Goal: Task Accomplishment & Management: Use online tool/utility

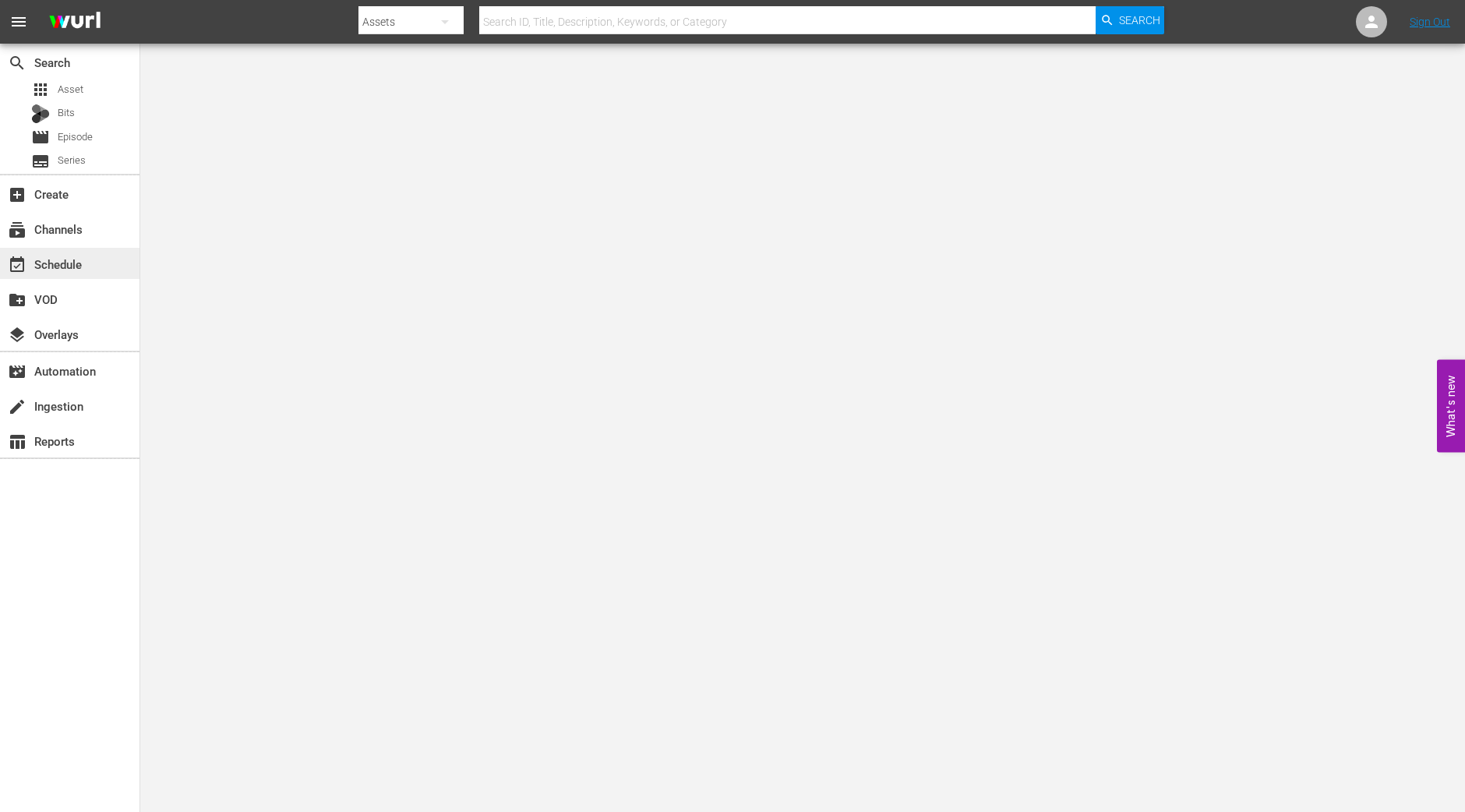
click at [67, 252] on div "event_available Schedule" at bounding box center [70, 263] width 139 height 31
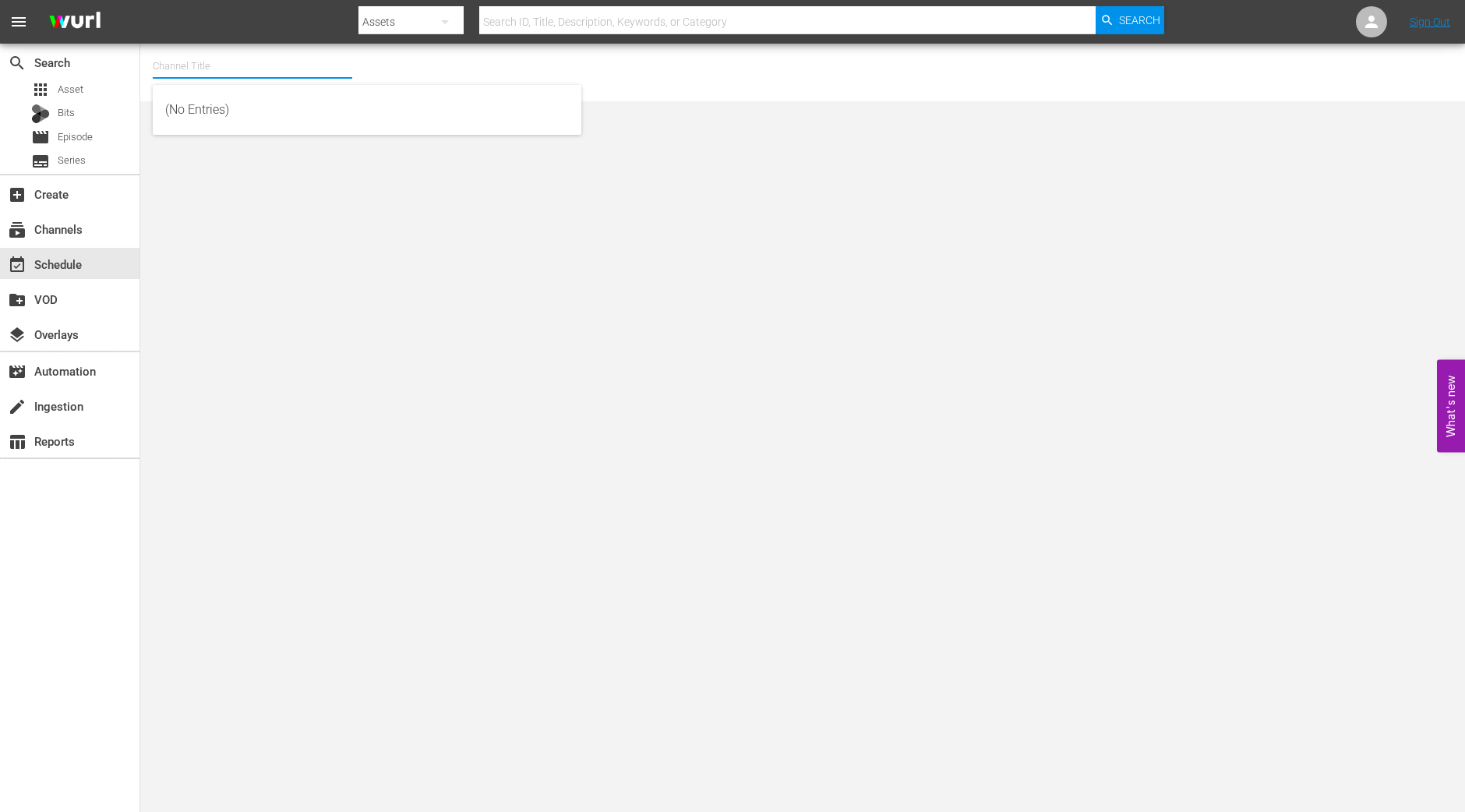
click at [193, 71] on input "text" at bounding box center [253, 66] width 200 height 37
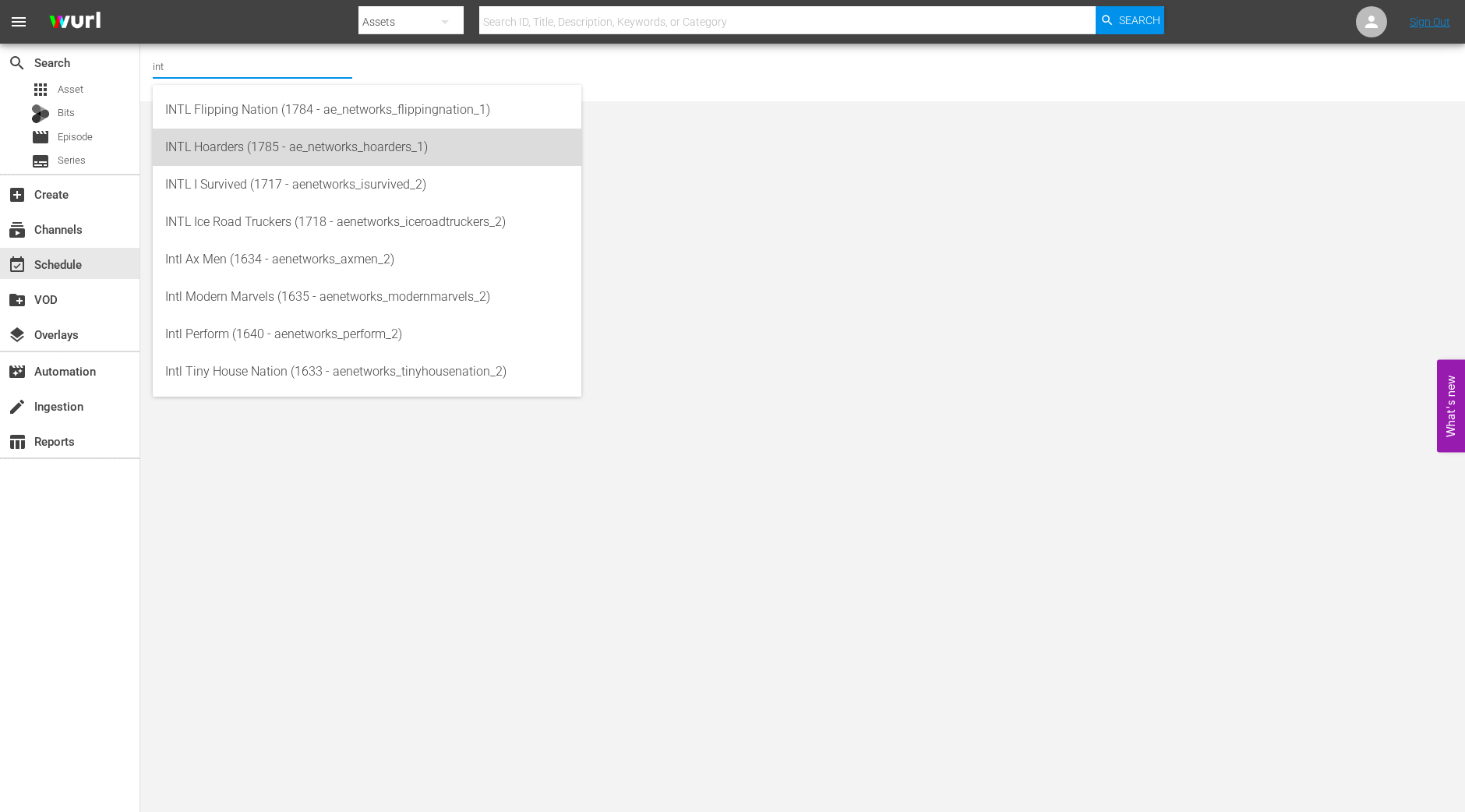
click at [223, 143] on div "INTL Hoarders (1785 - ae_networks_hoarders_1)" at bounding box center [367, 146] width 404 height 37
type input "INTL Hoarders (1785 - ae_networks_hoarders_1)"
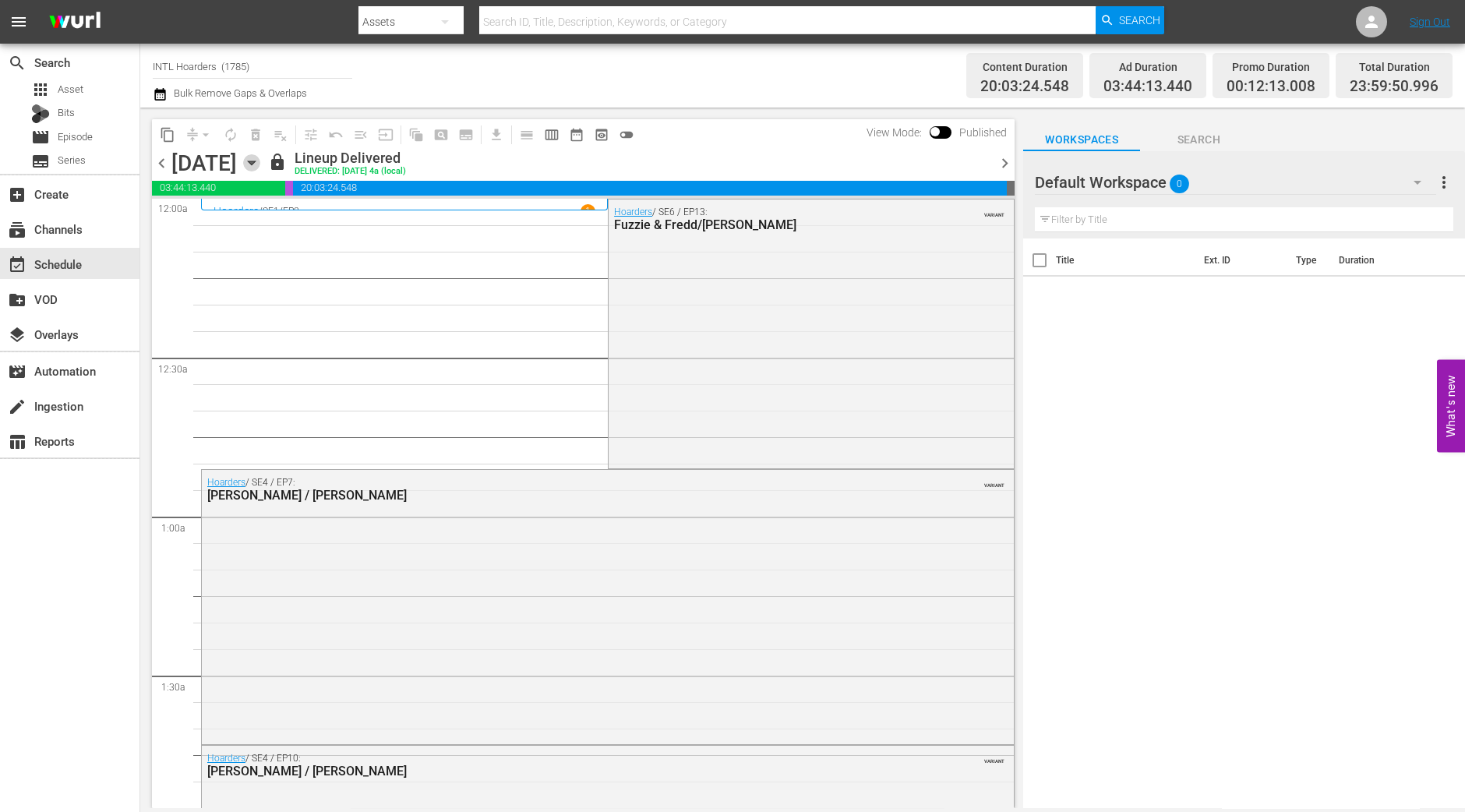
click at [261, 156] on icon "button" at bounding box center [252, 163] width 17 height 17
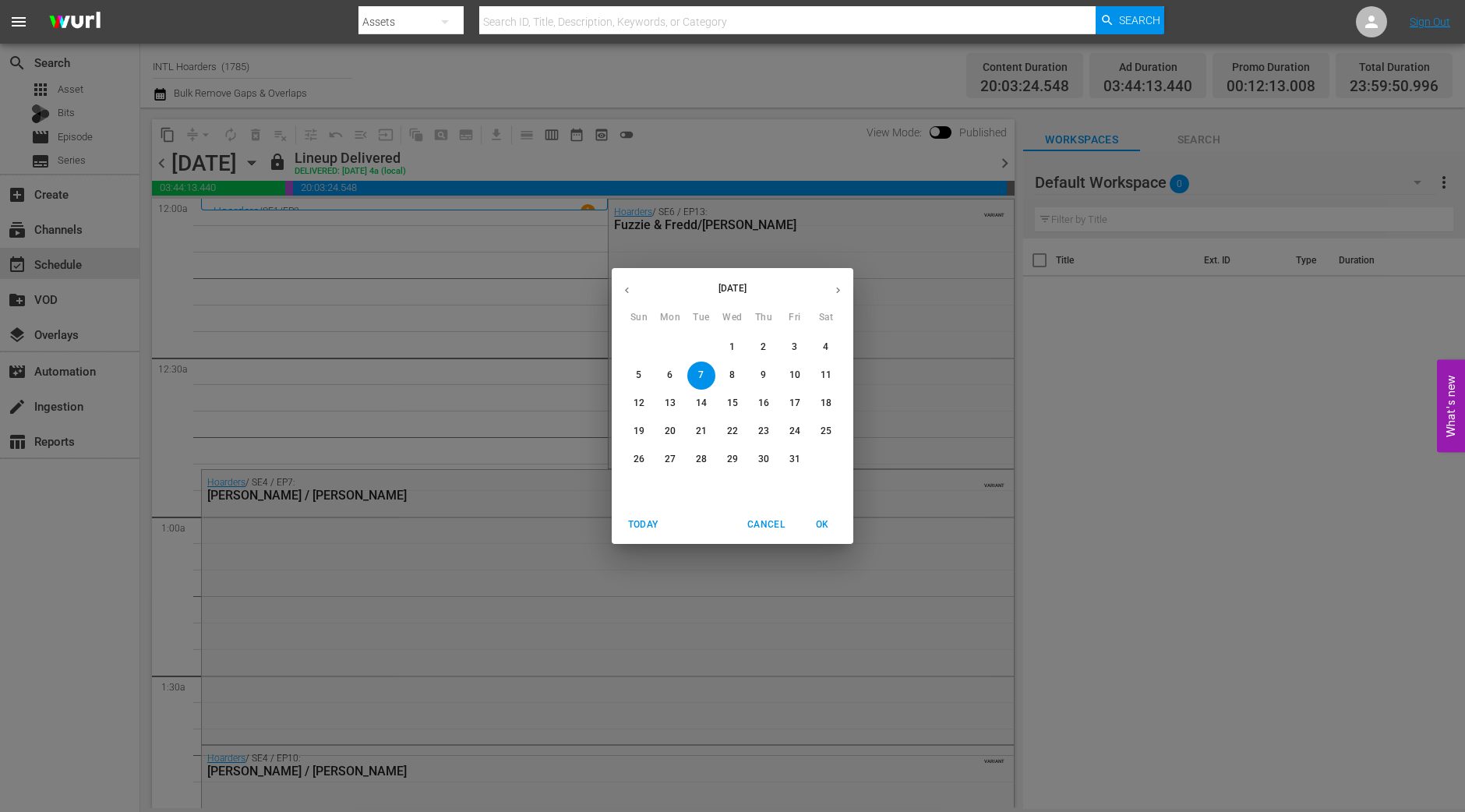
click at [831, 430] on p "25" at bounding box center [826, 431] width 11 height 13
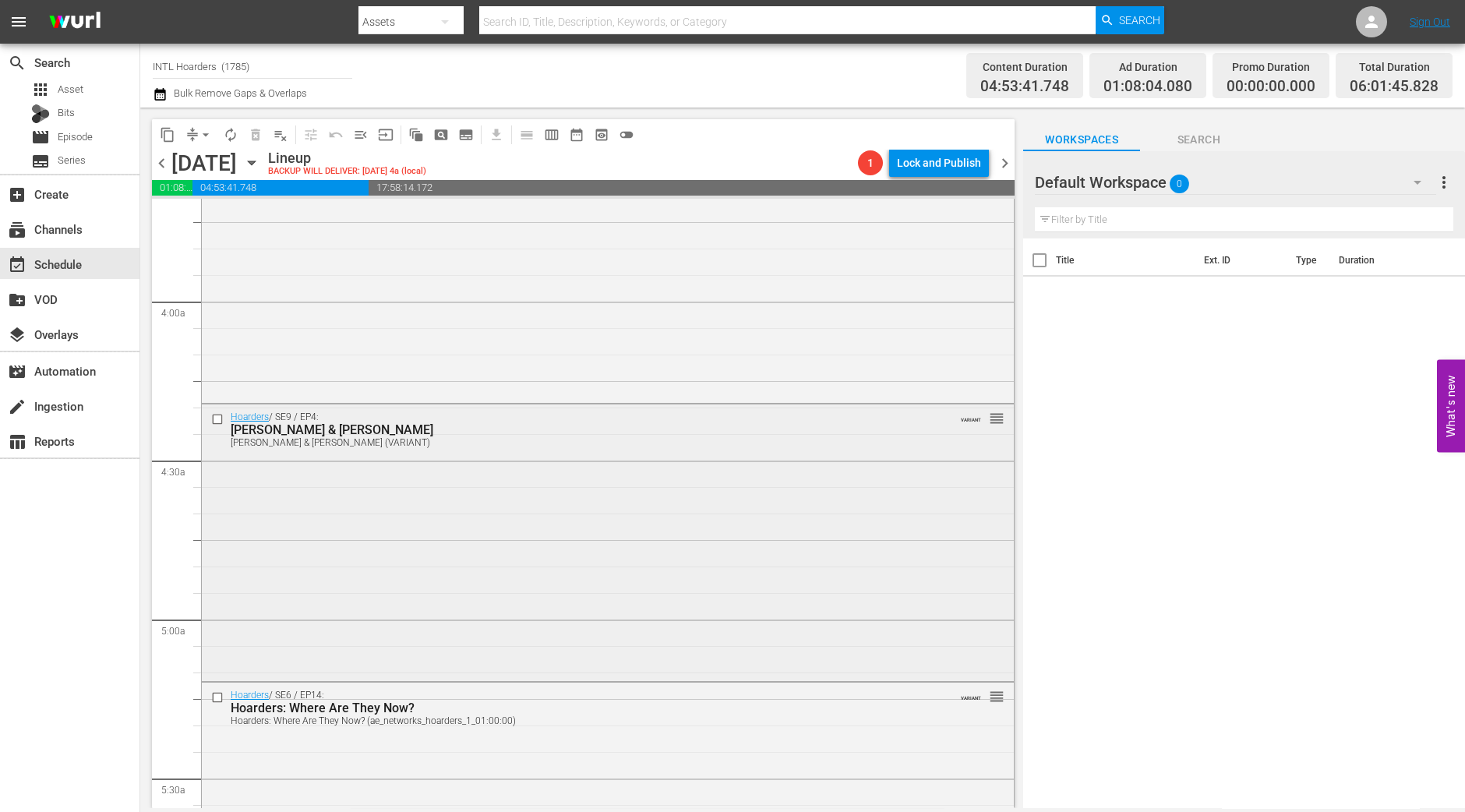
scroll to position [1558, 0]
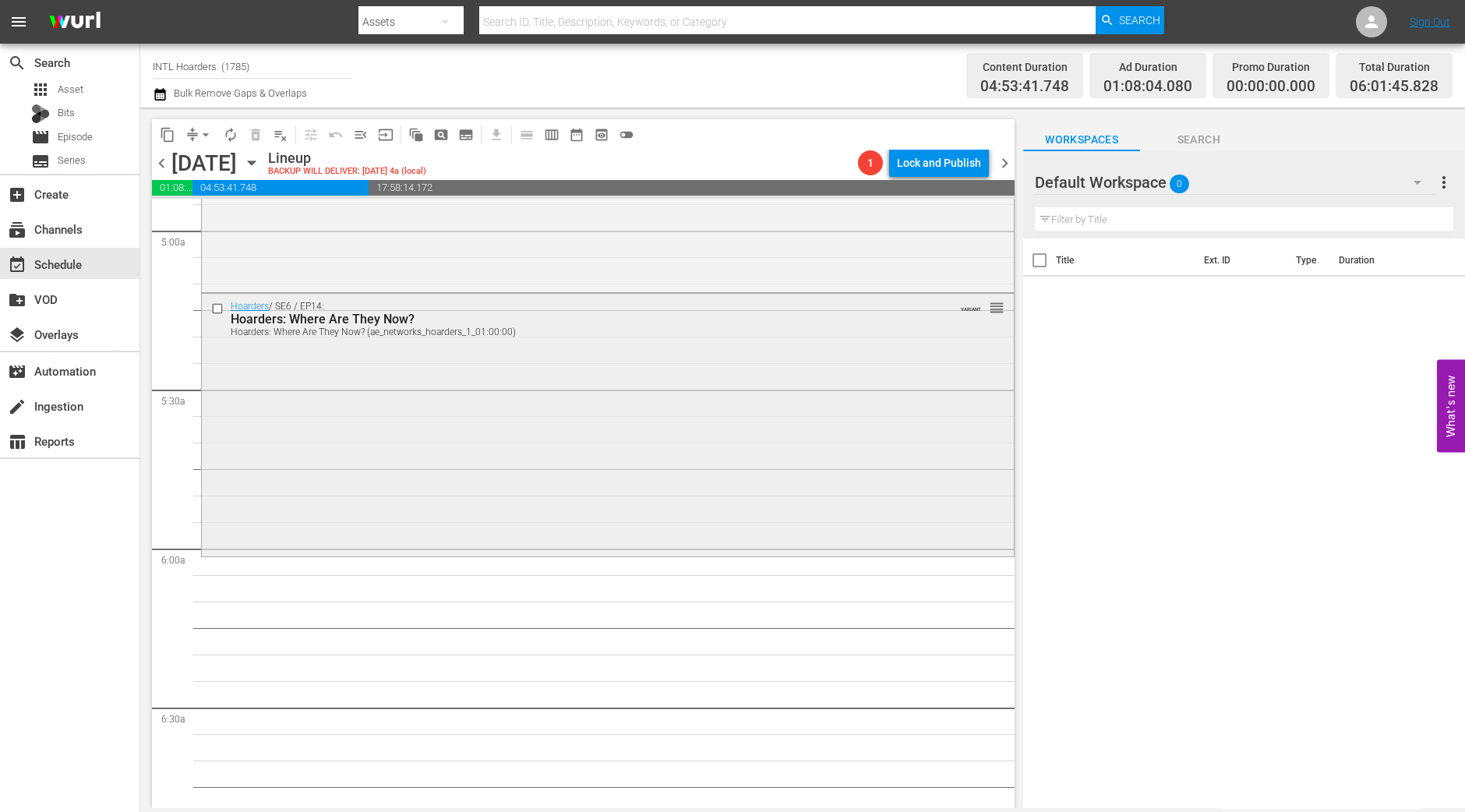
click at [469, 484] on div "Hoarders / SE6 / EP14: Hoarders: Where Are They Now? Hoarders: Where Are They N…" at bounding box center [608, 423] width 812 height 260
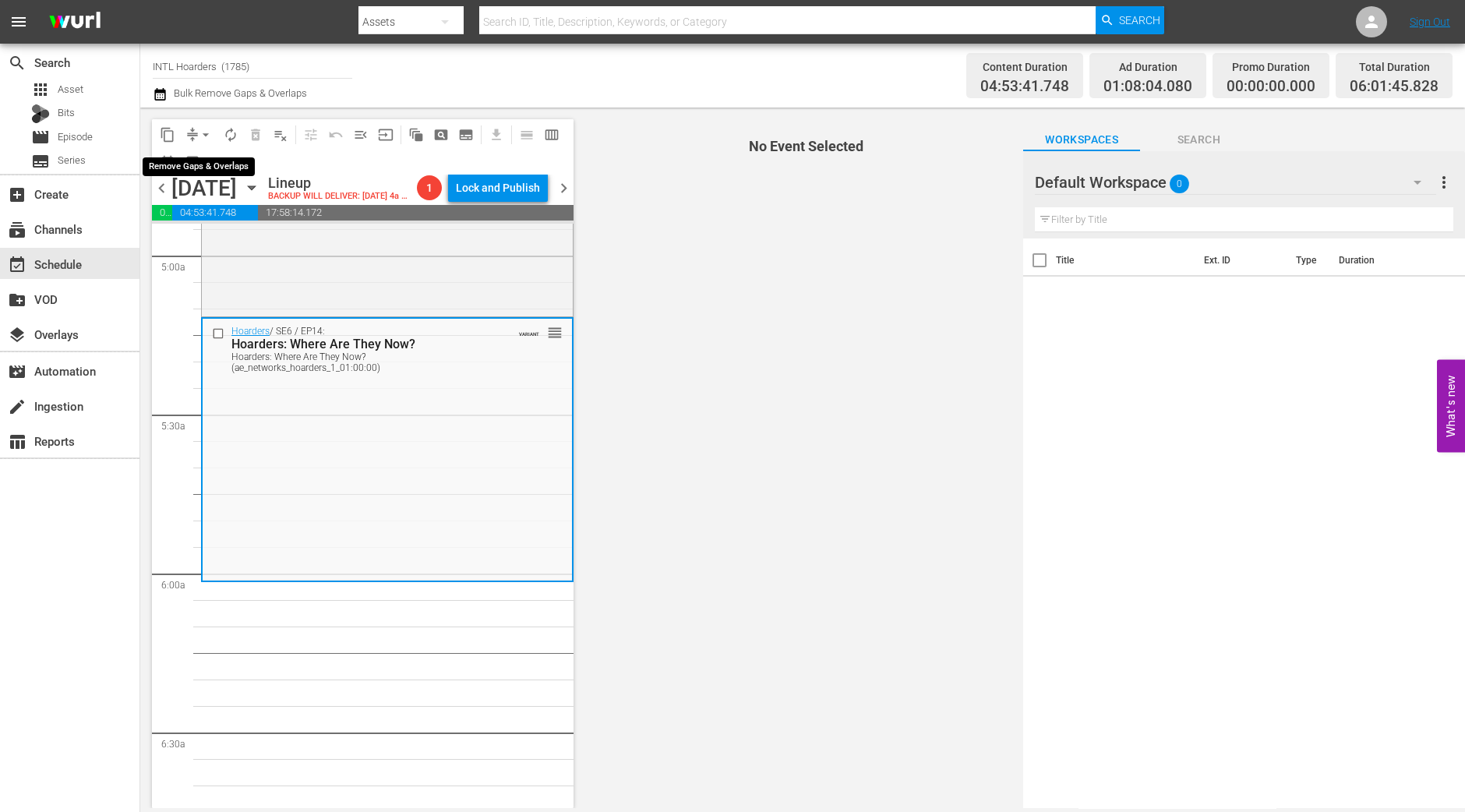
click at [211, 131] on span "arrow_drop_down" at bounding box center [206, 135] width 16 height 16
click at [211, 154] on li "Align to Midnight" at bounding box center [206, 165] width 164 height 25
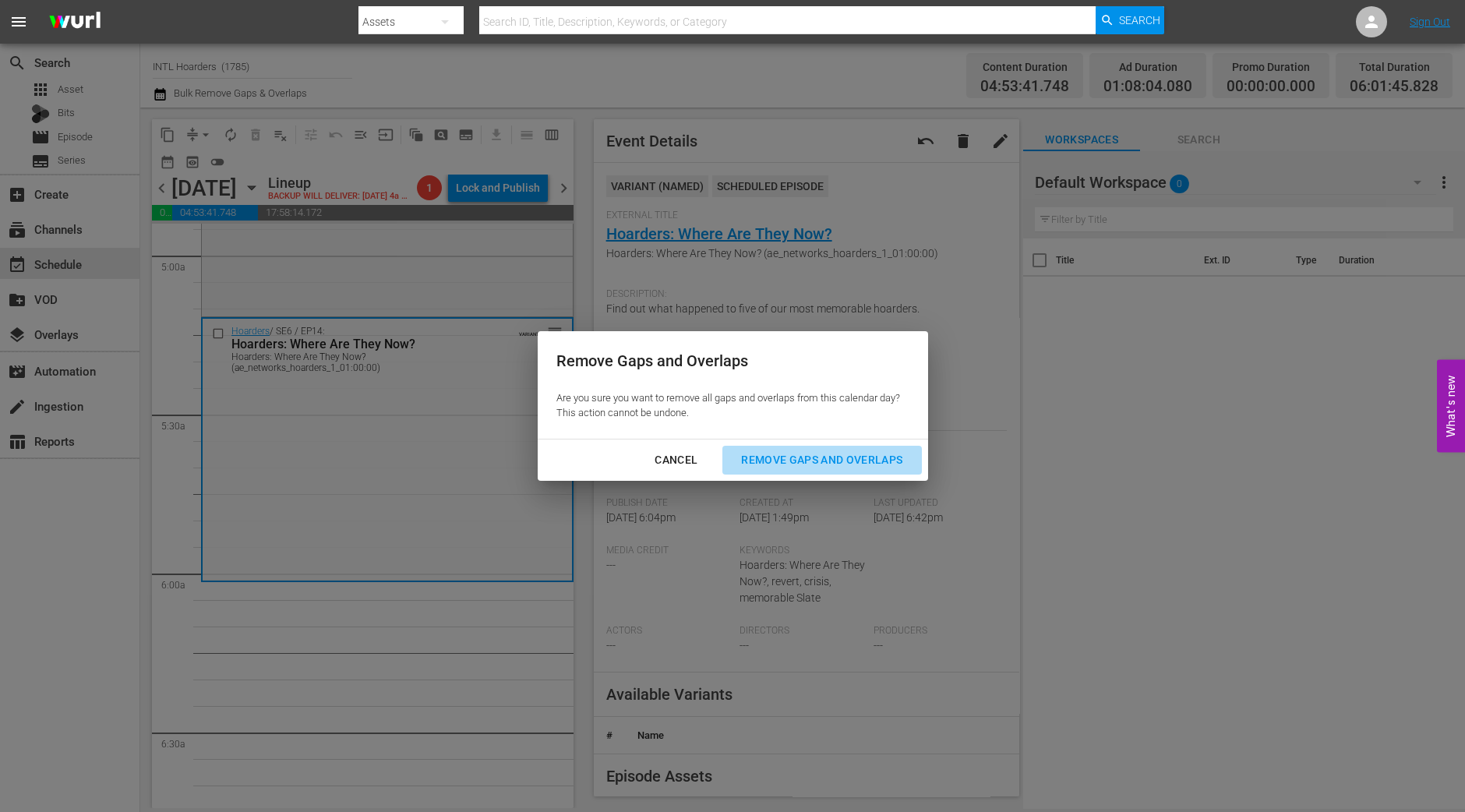
click at [811, 448] on button "Remove Gaps and Overlaps" at bounding box center [821, 460] width 199 height 28
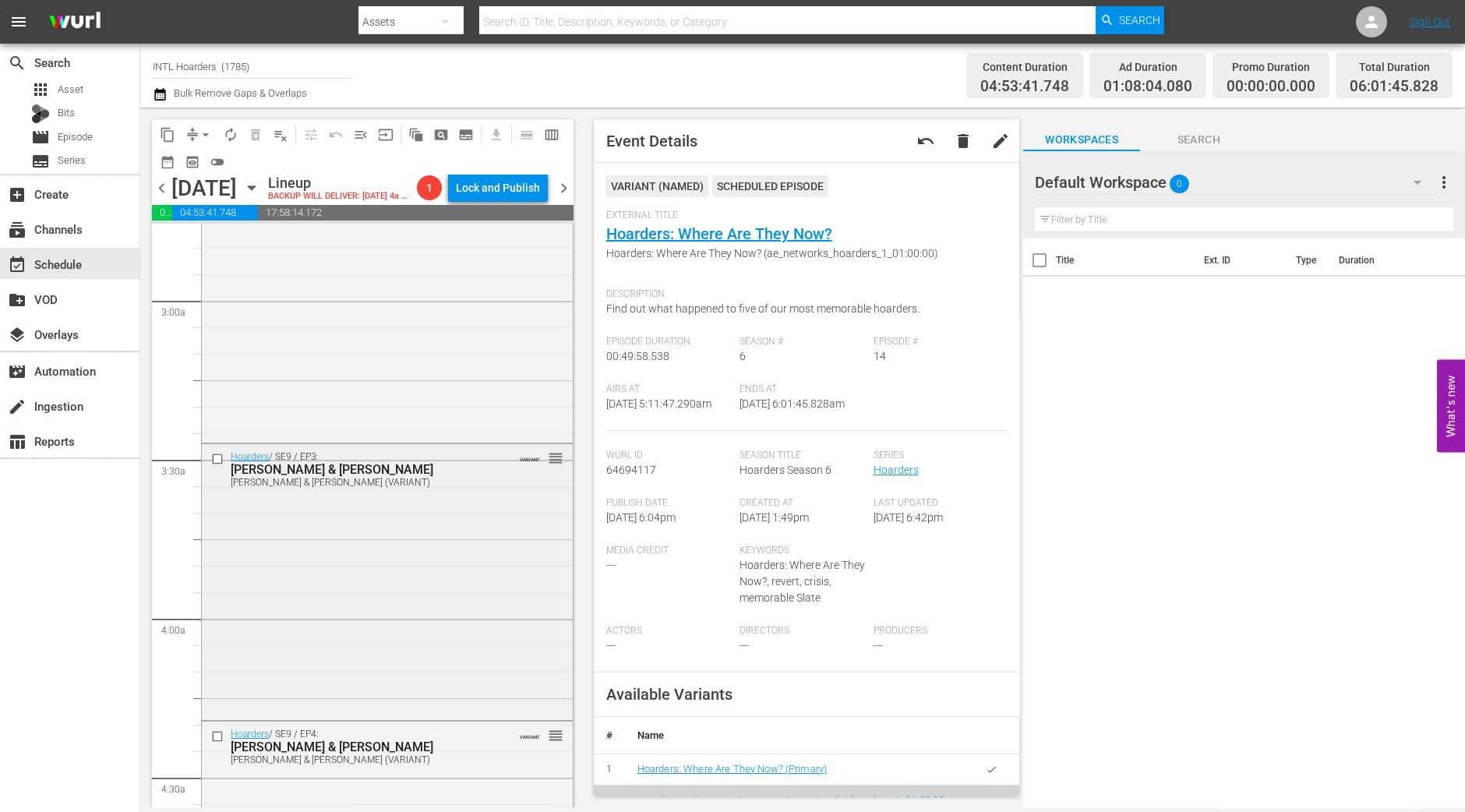
scroll to position [292, 0]
